Goal: Task Accomplishment & Management: Use online tool/utility

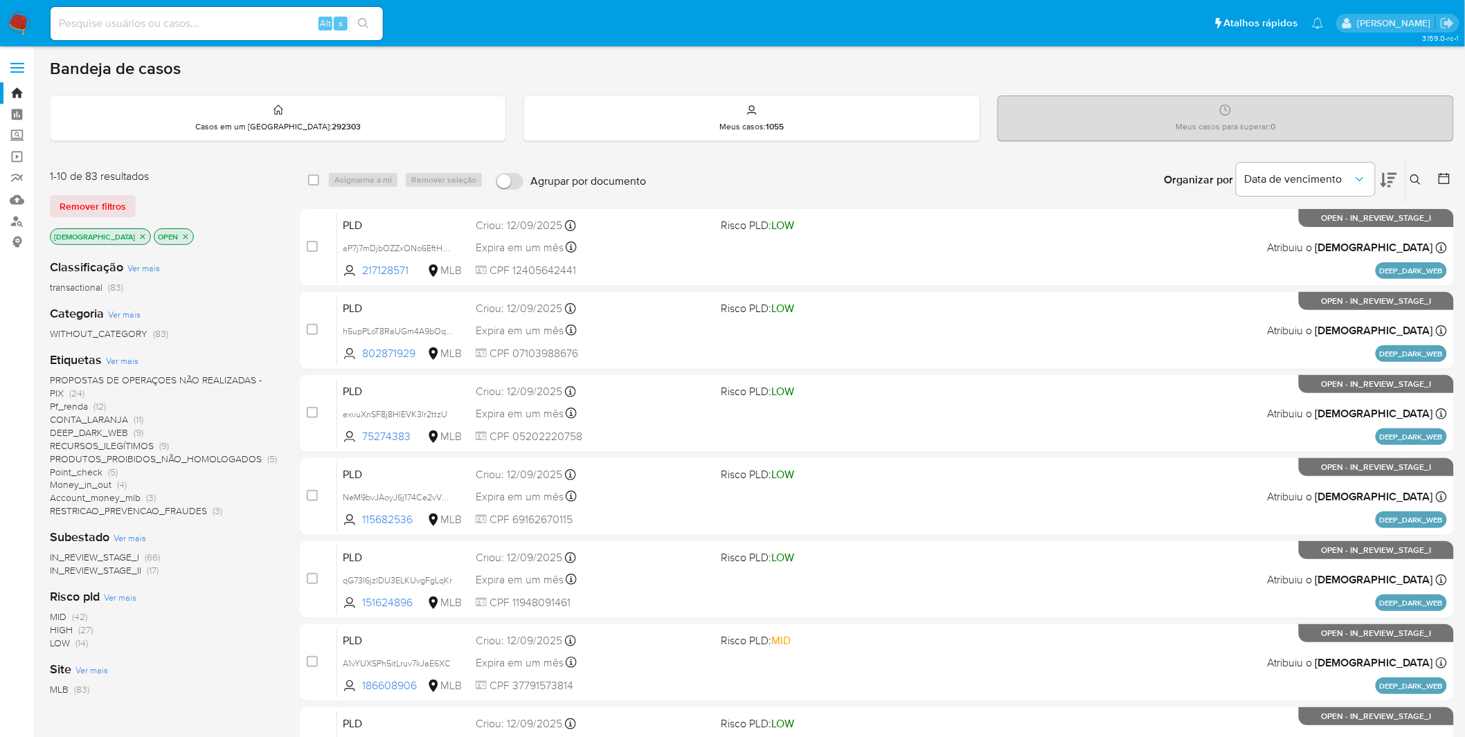
click at [258, 35] on div "Alt s" at bounding box center [217, 23] width 332 height 33
click at [258, 30] on input at bounding box center [217, 24] width 332 height 18
paste input "HPA95R6zN9IjWtc5kPq7psId"
type input "HPA95R6zN9IjWtc5kPq7psId"
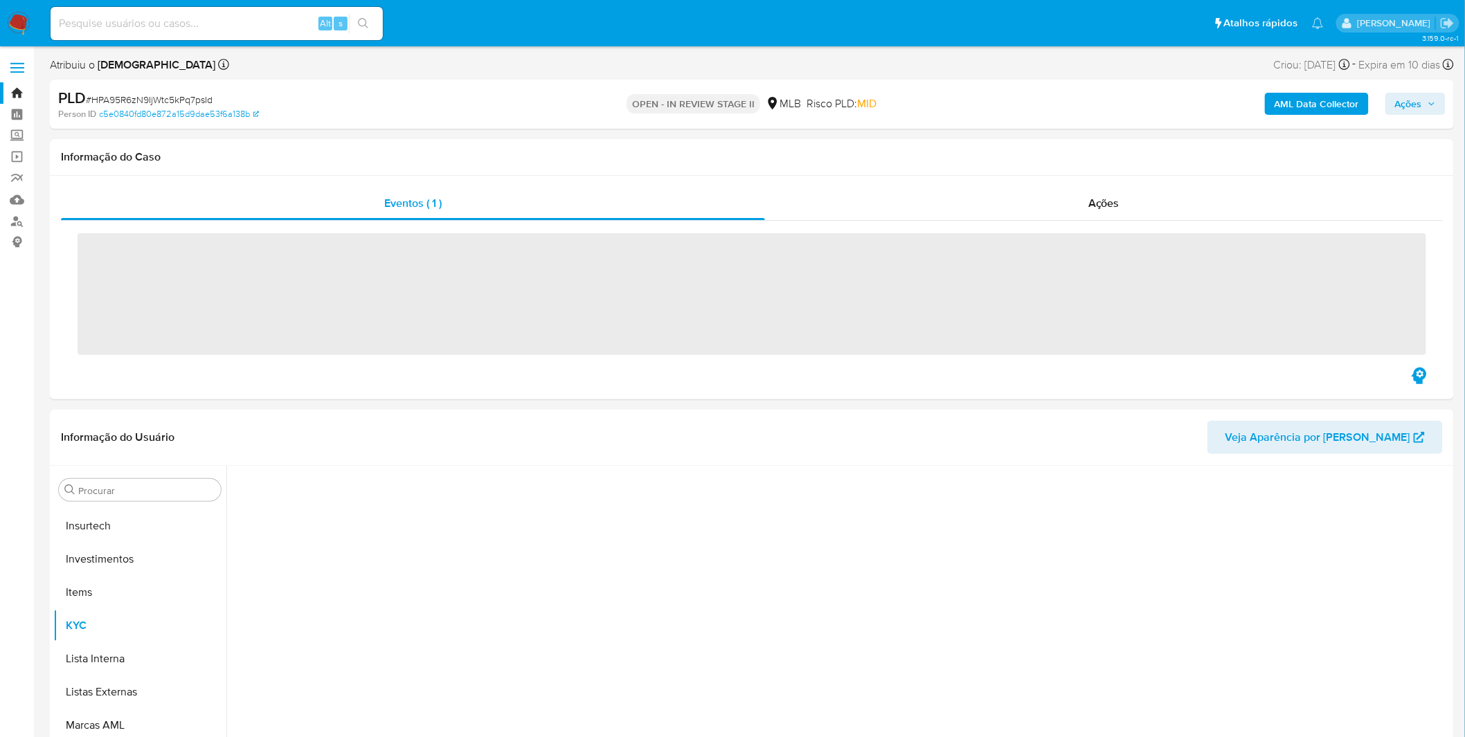
scroll to position [651, 0]
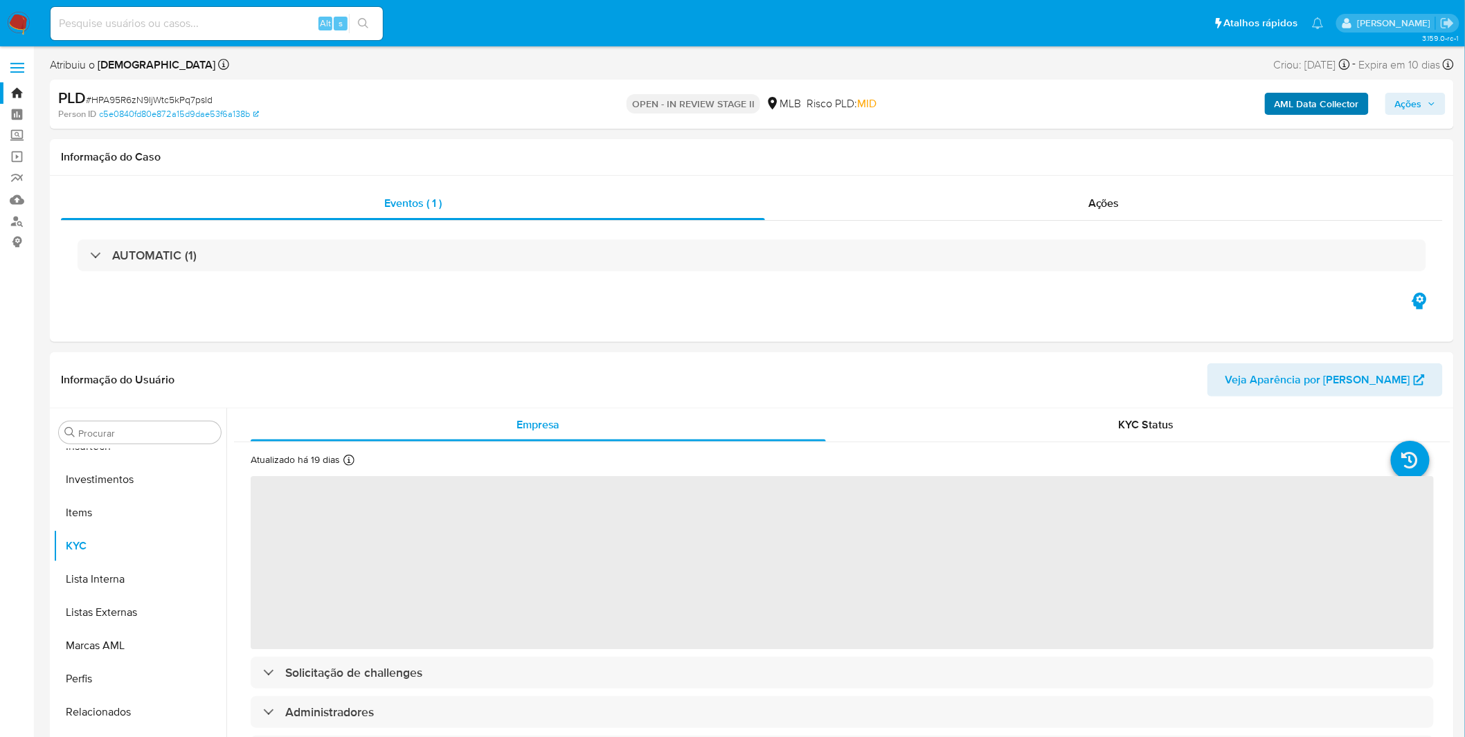
select select "10"
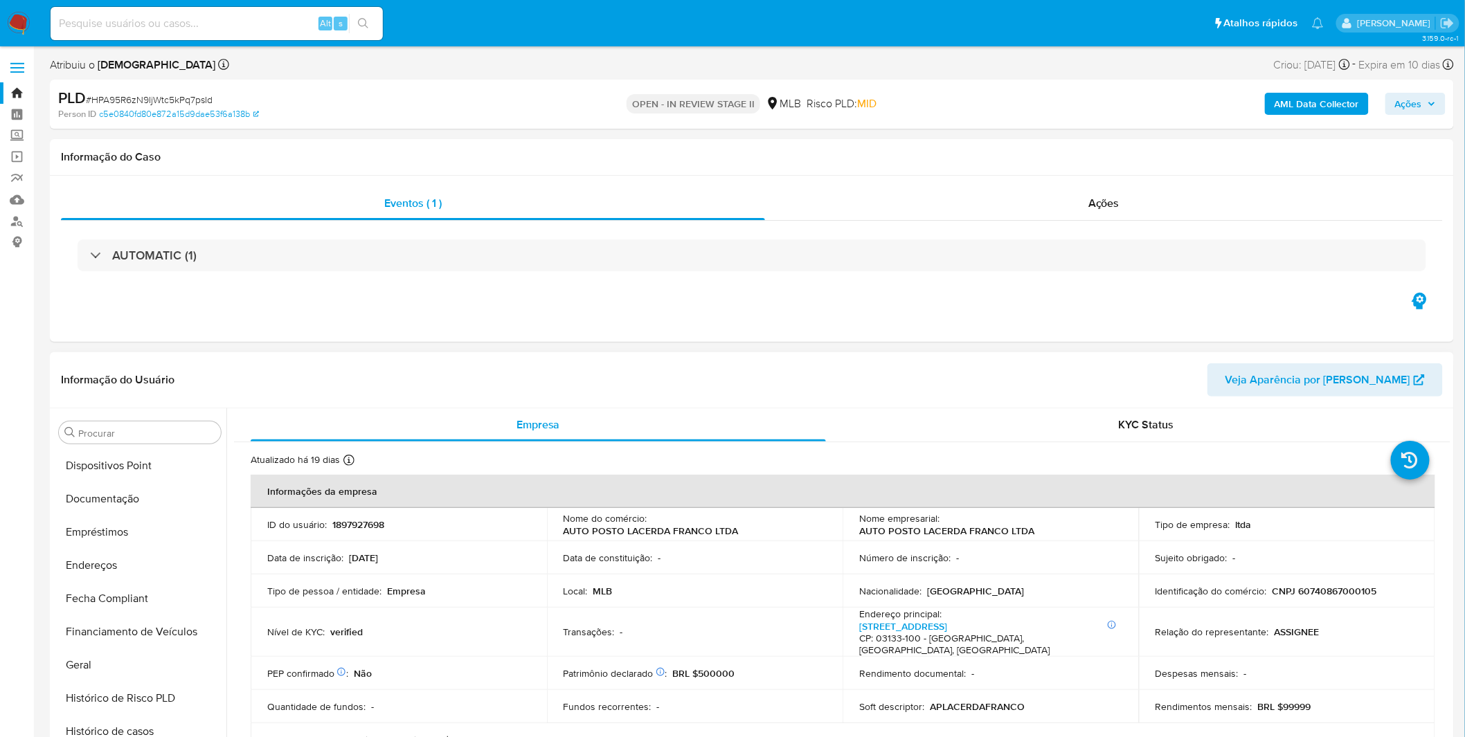
scroll to position [0, 0]
click at [1311, 100] on b "AML Data Collector" at bounding box center [1317, 104] width 84 height 22
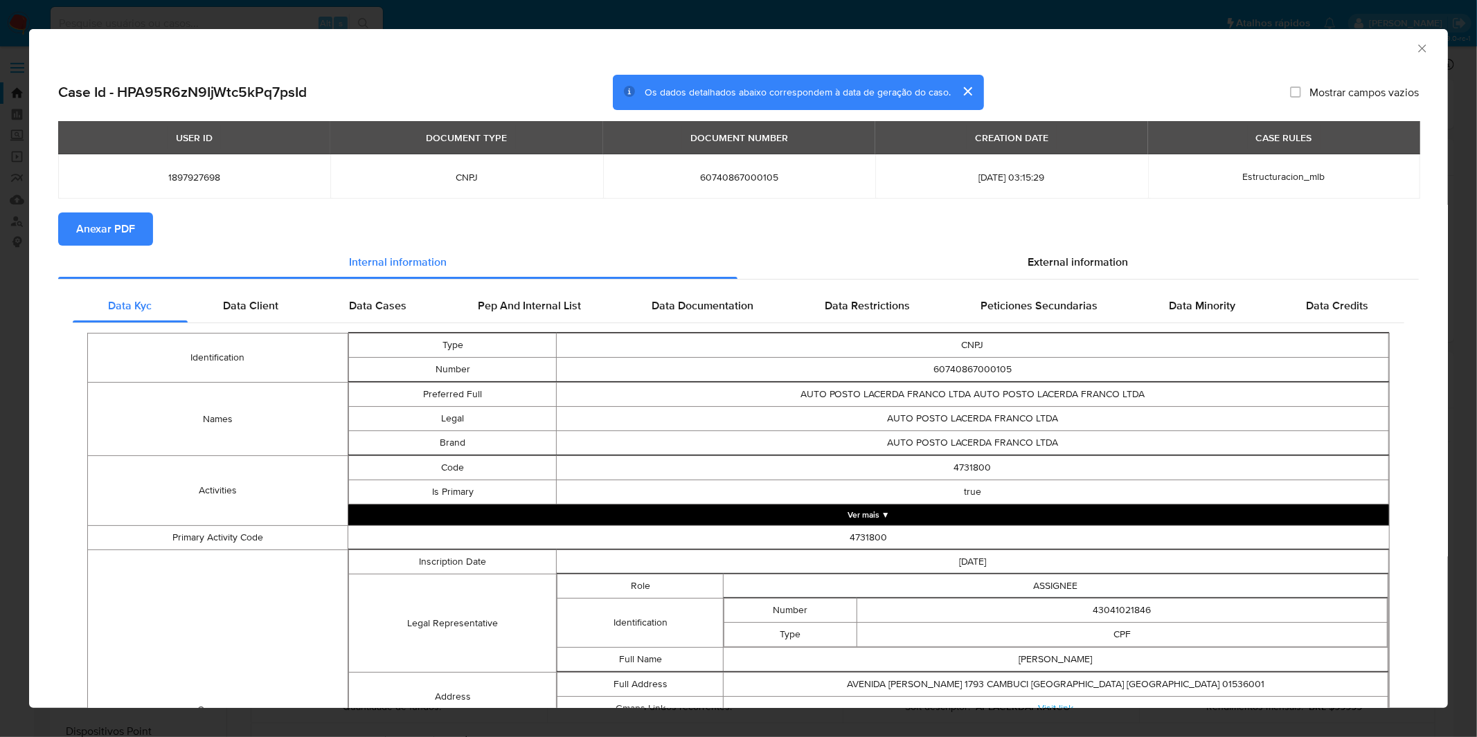
click at [127, 224] on span "Anexar PDF" at bounding box center [105, 229] width 59 height 30
click at [1402, 45] on div "AML Data Collector" at bounding box center [727, 46] width 1376 height 15
click at [1415, 46] on icon "Fechar a janela" at bounding box center [1422, 49] width 14 height 14
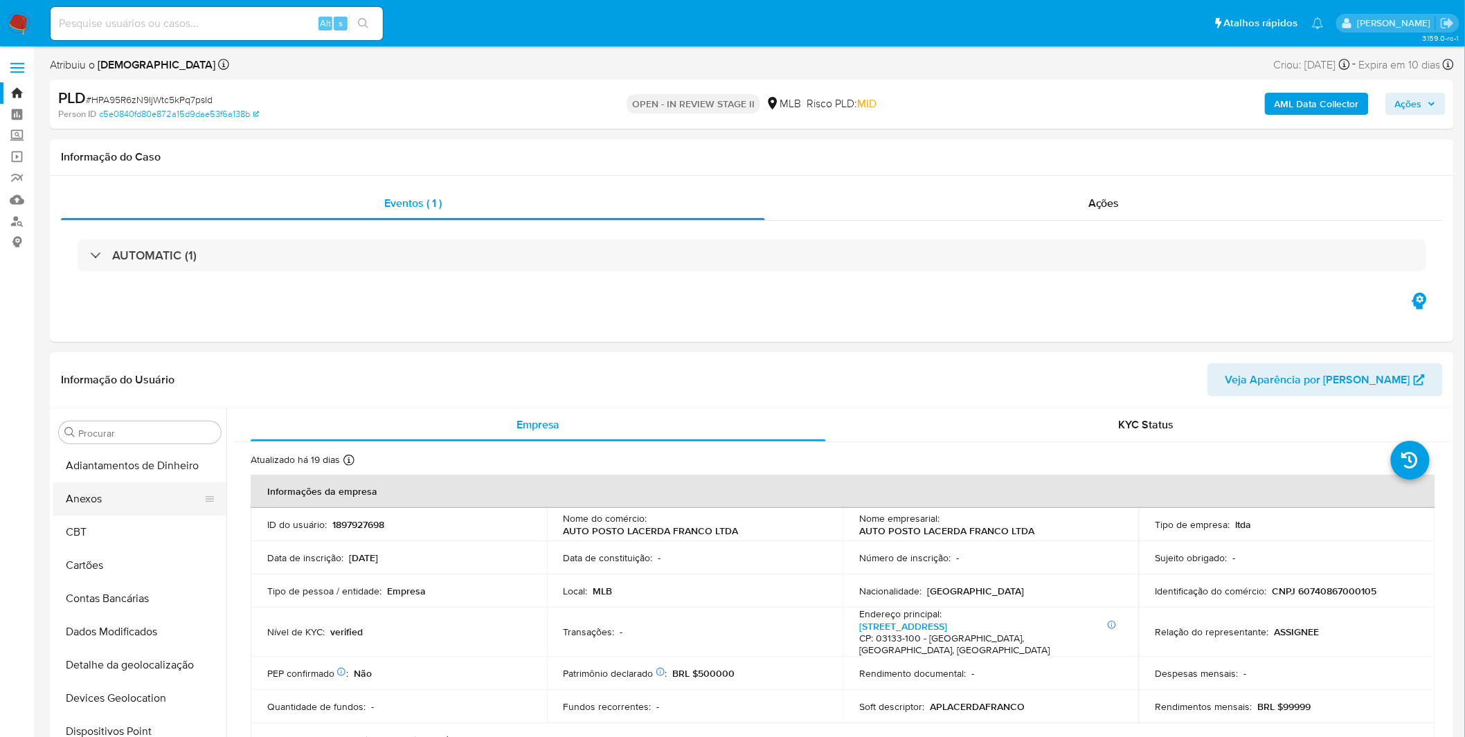
click at [145, 509] on button "Anexos" at bounding box center [134, 499] width 162 height 33
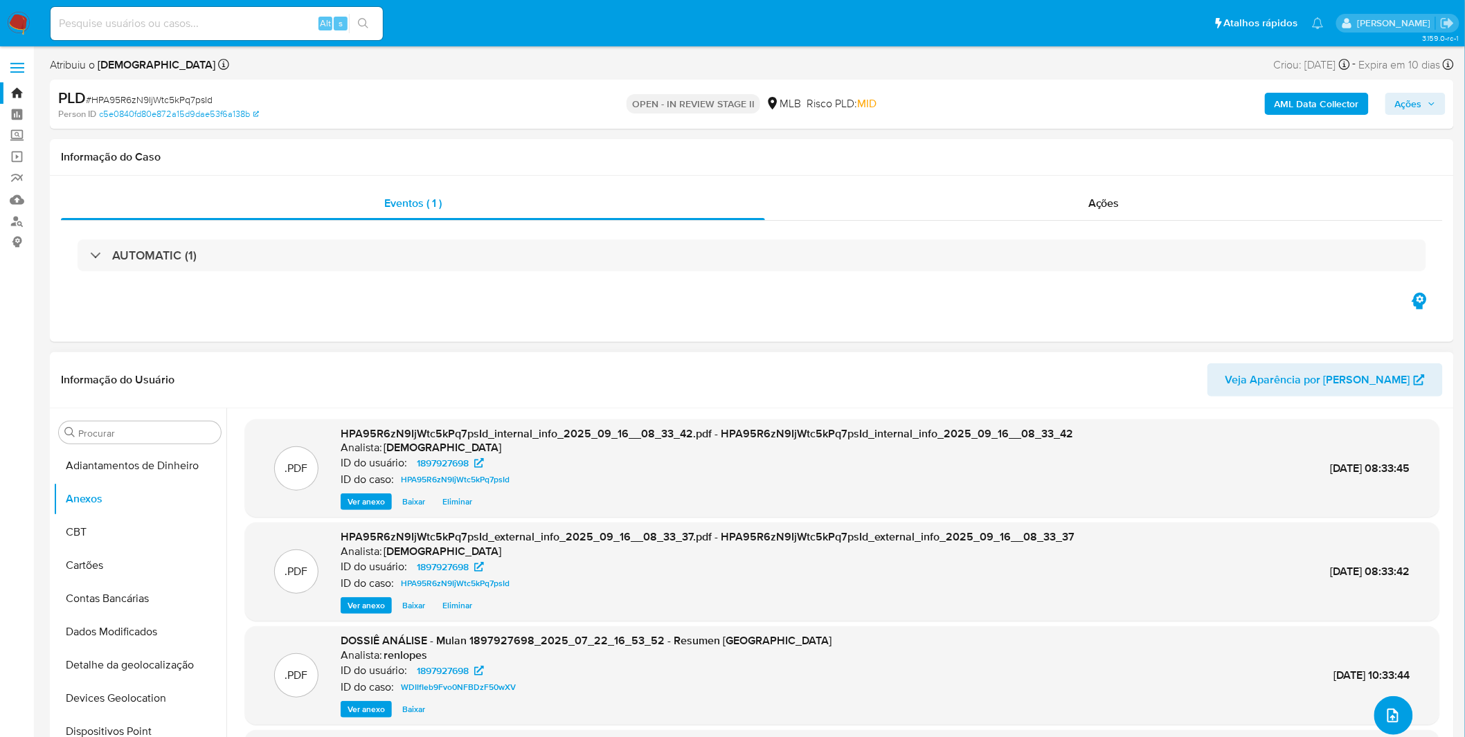
click at [1387, 712] on icon "upload-file" at bounding box center [1393, 716] width 17 height 17
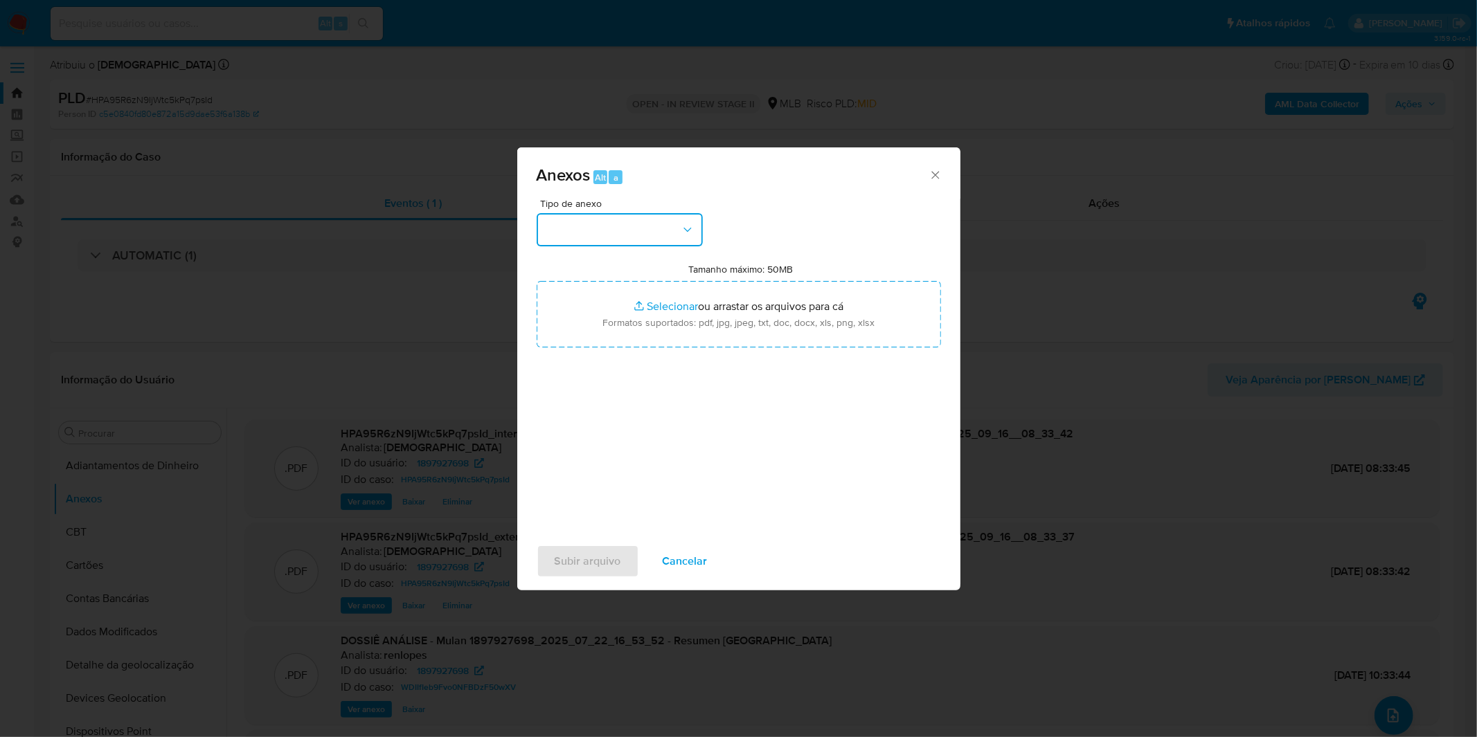
click at [625, 241] on button "button" at bounding box center [620, 229] width 166 height 33
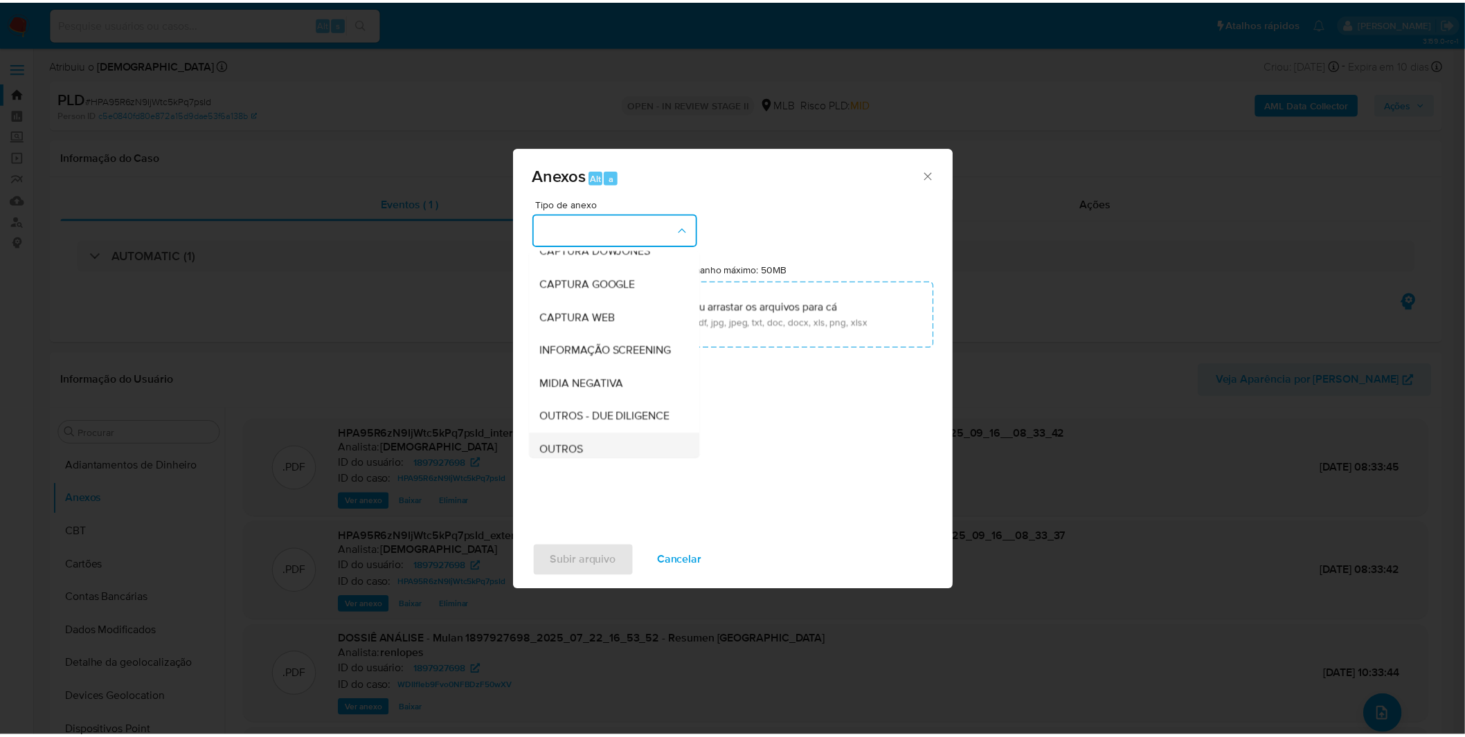
scroll to position [154, 0]
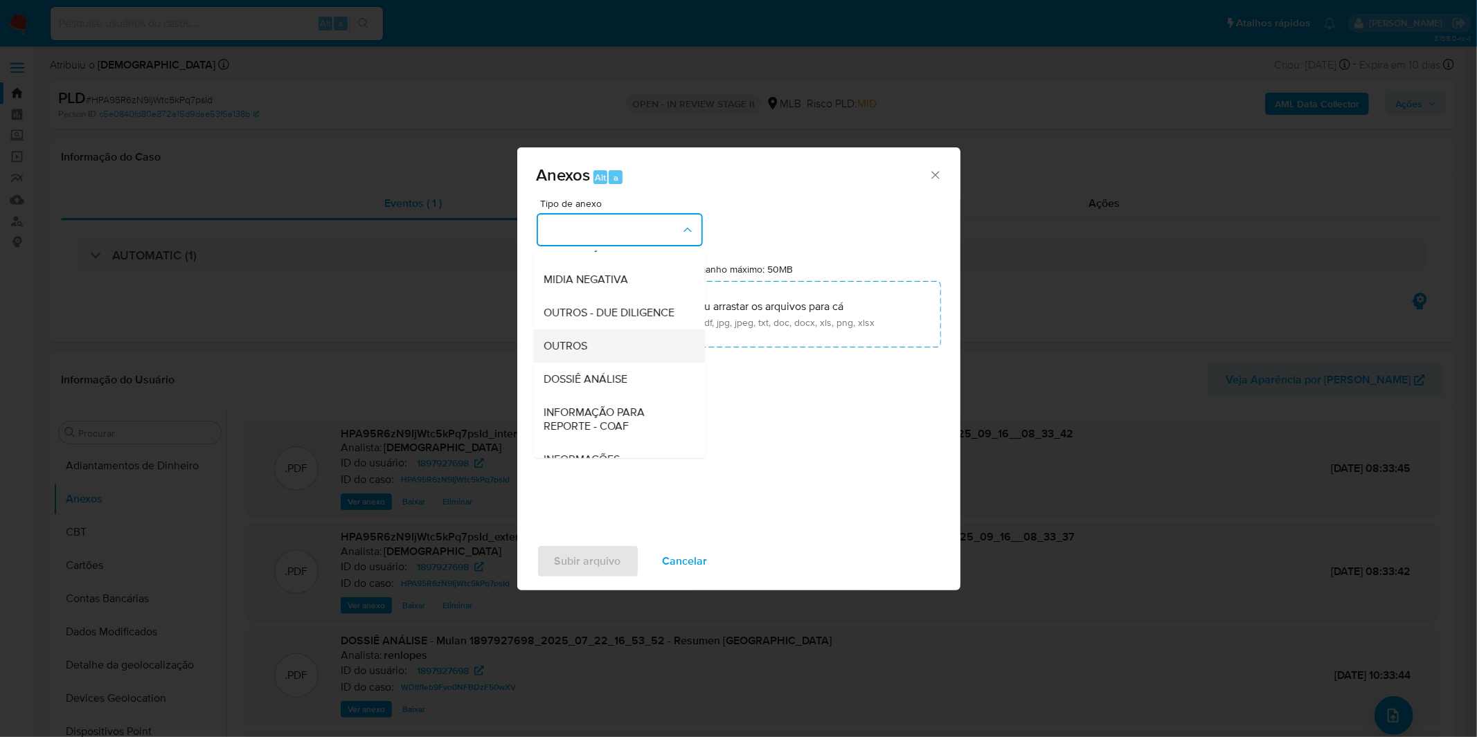
click at [598, 363] on div "OUTROS" at bounding box center [614, 346] width 141 height 33
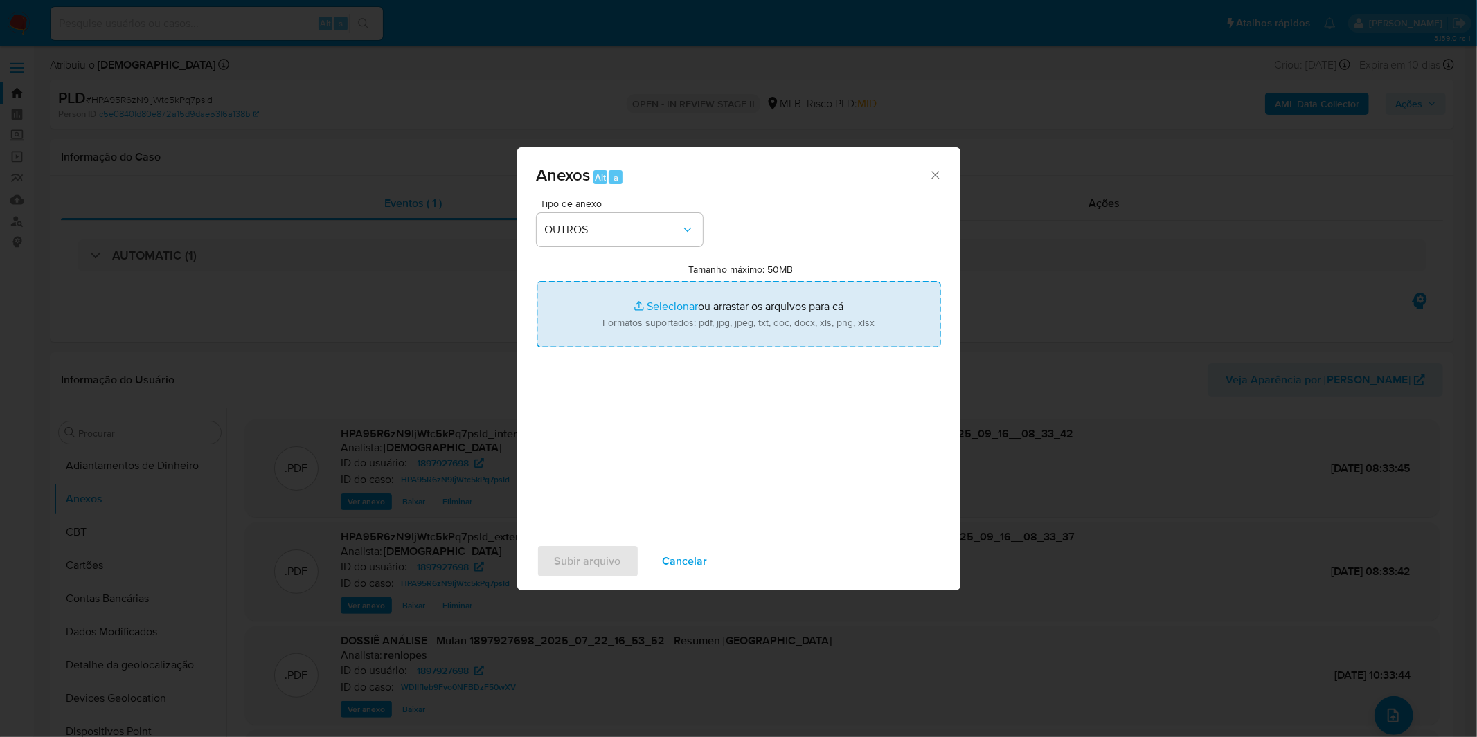
click at [630, 331] on input "Tamanho máximo: 50MB Selecionar arquivos" at bounding box center [739, 314] width 404 height 66
type input "C:\fakepath\DECLINIO - HPA95R6zN9IjWtc5kPq7psId - CNPJ 60740867000105 - AUTO PO…"
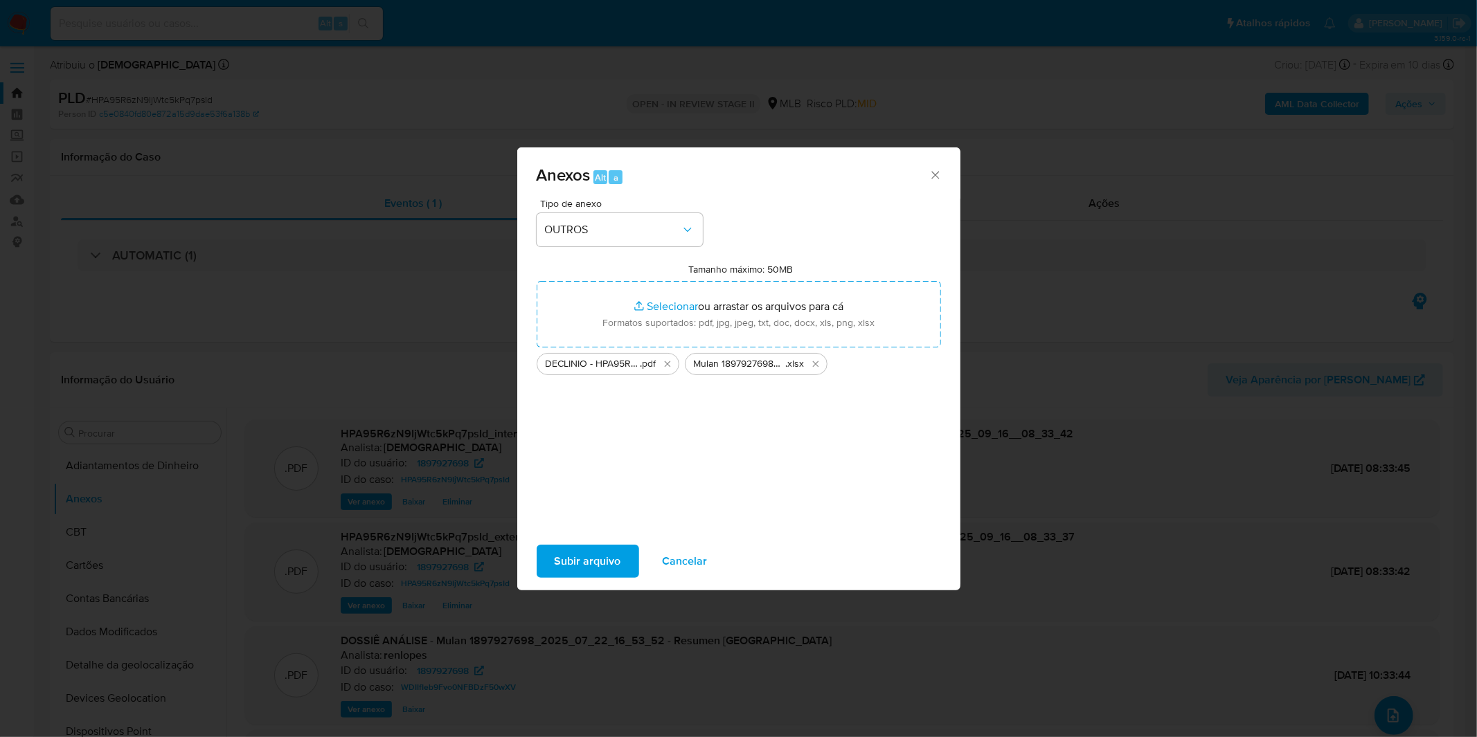
click at [604, 556] on span "Subir arquivo" at bounding box center [588, 561] width 66 height 30
